Goal: Communication & Community: Ask a question

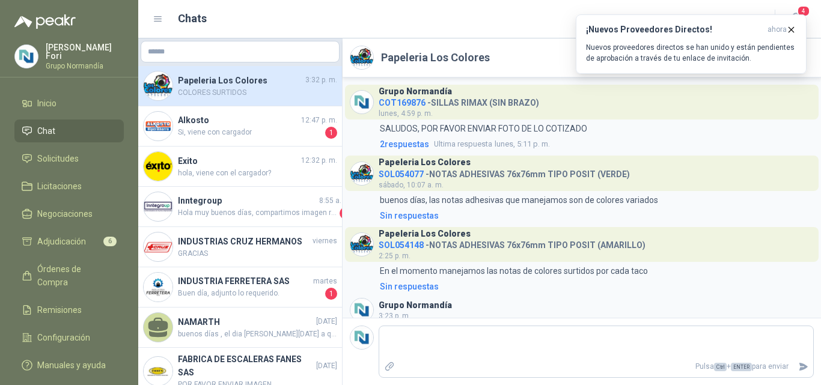
scroll to position [169, 0]
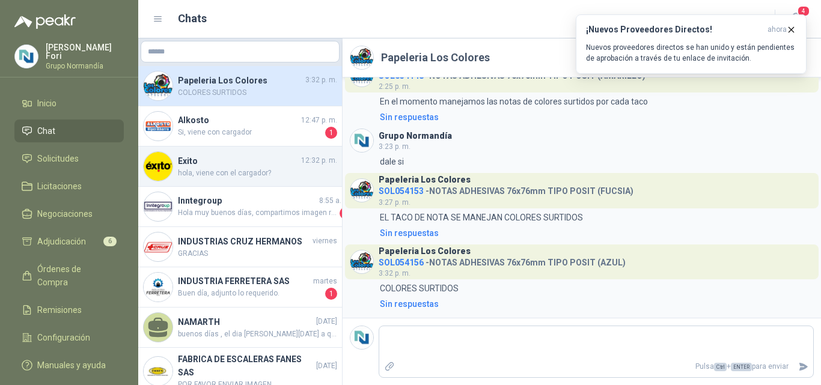
drag, startPoint x: 258, startPoint y: 177, endPoint x: 246, endPoint y: 145, distance: 33.5
click at [257, 177] on span "hola, viene con el cargador?" at bounding box center [257, 173] width 159 height 11
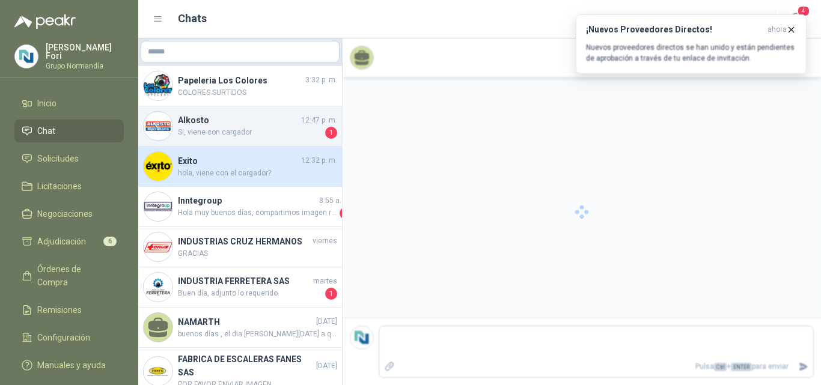
click at [239, 126] on h4 "Alkosto" at bounding box center [238, 120] width 121 height 13
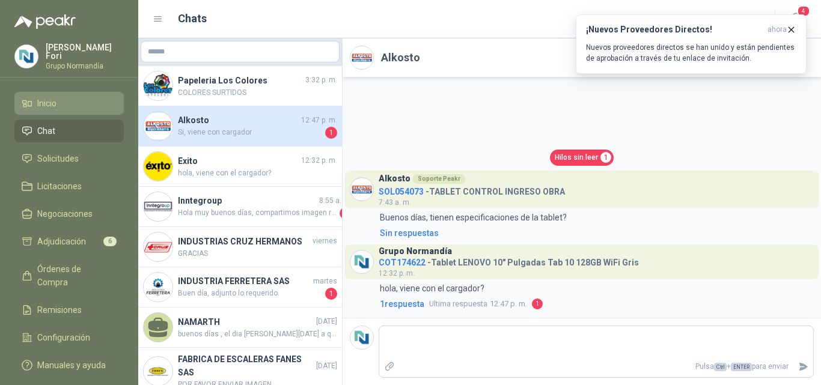
click at [61, 102] on li "Inicio" at bounding box center [69, 103] width 95 height 13
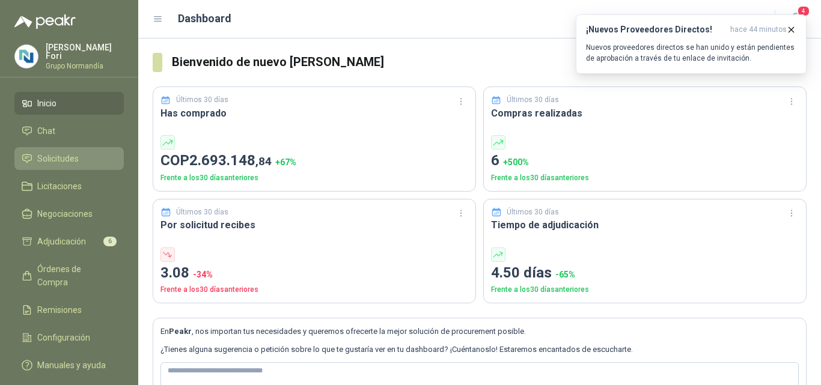
click at [64, 157] on span "Solicitudes" at bounding box center [57, 158] width 41 height 13
